Goal: Task Accomplishment & Management: Manage account settings

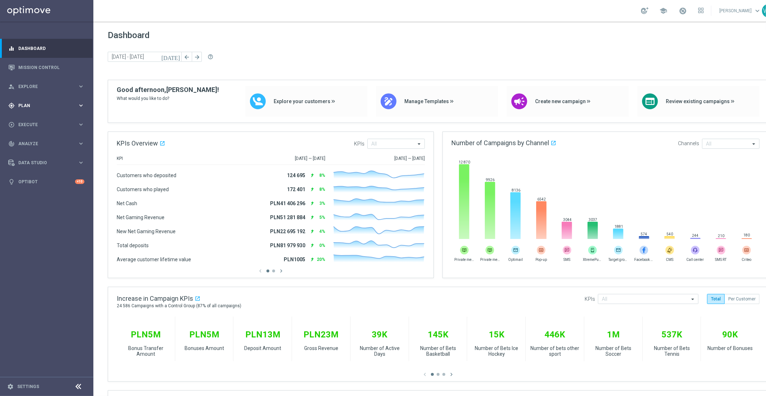
click at [19, 104] on span "Plan" at bounding box center [47, 105] width 59 height 4
click at [33, 121] on link "Target Groups" at bounding box center [47, 120] width 56 height 6
